Goal: Go to known website: Go to known website

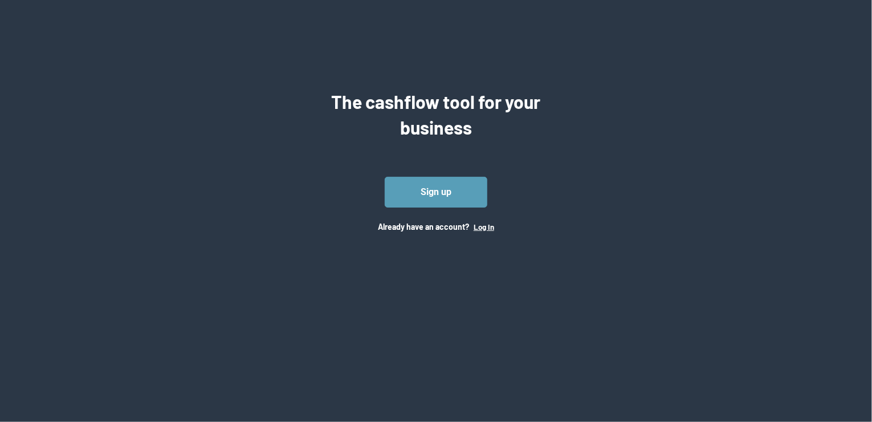
click at [488, 227] on button "Log In" at bounding box center [483, 226] width 21 height 9
